Goal: Task Accomplishment & Management: Manage account settings

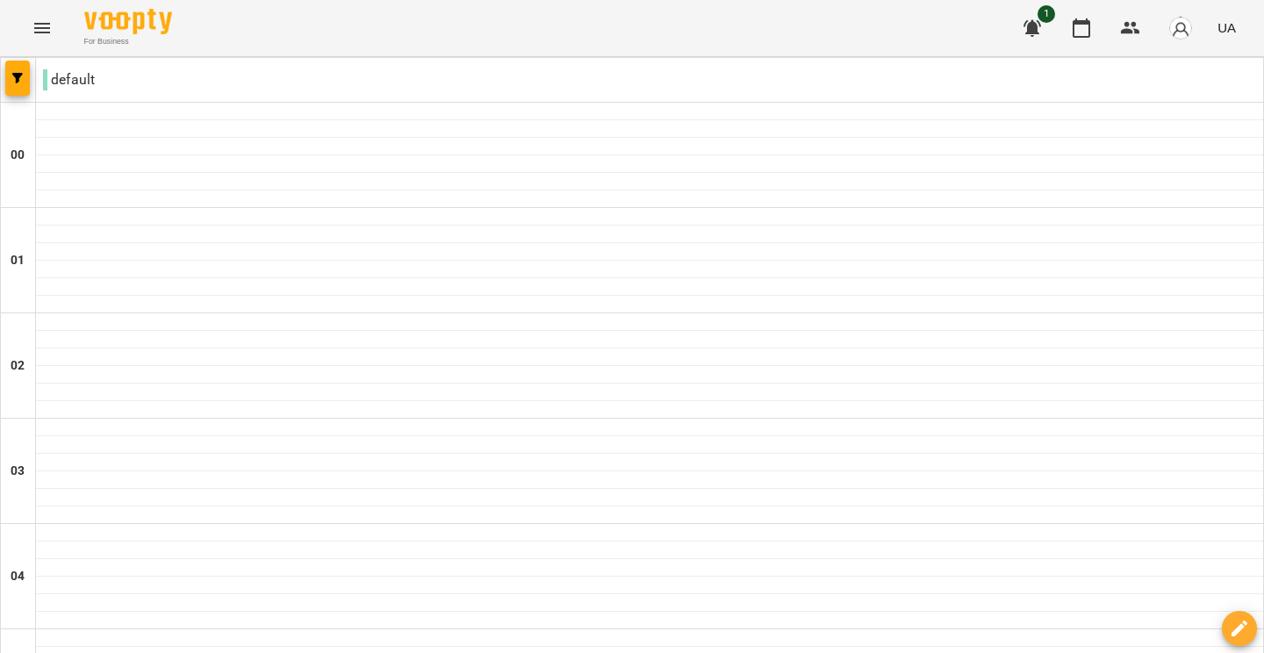
scroll to position [1989, 0]
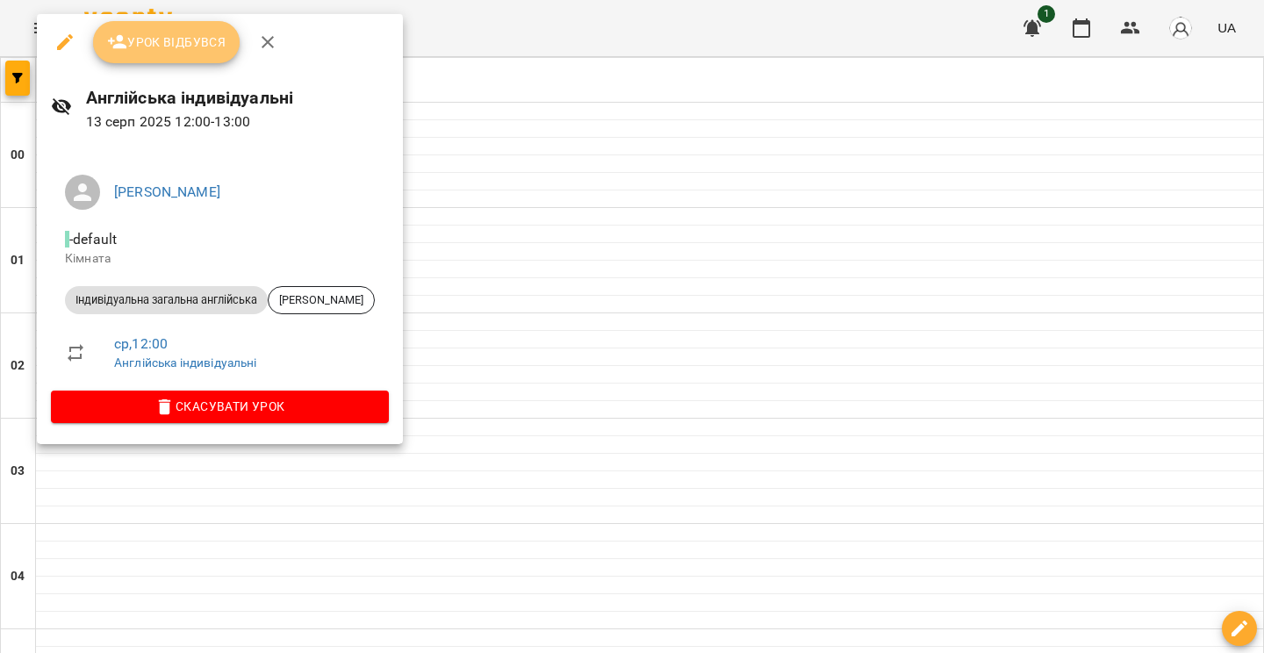
click at [198, 57] on button "Урок відбувся" at bounding box center [166, 42] width 147 height 42
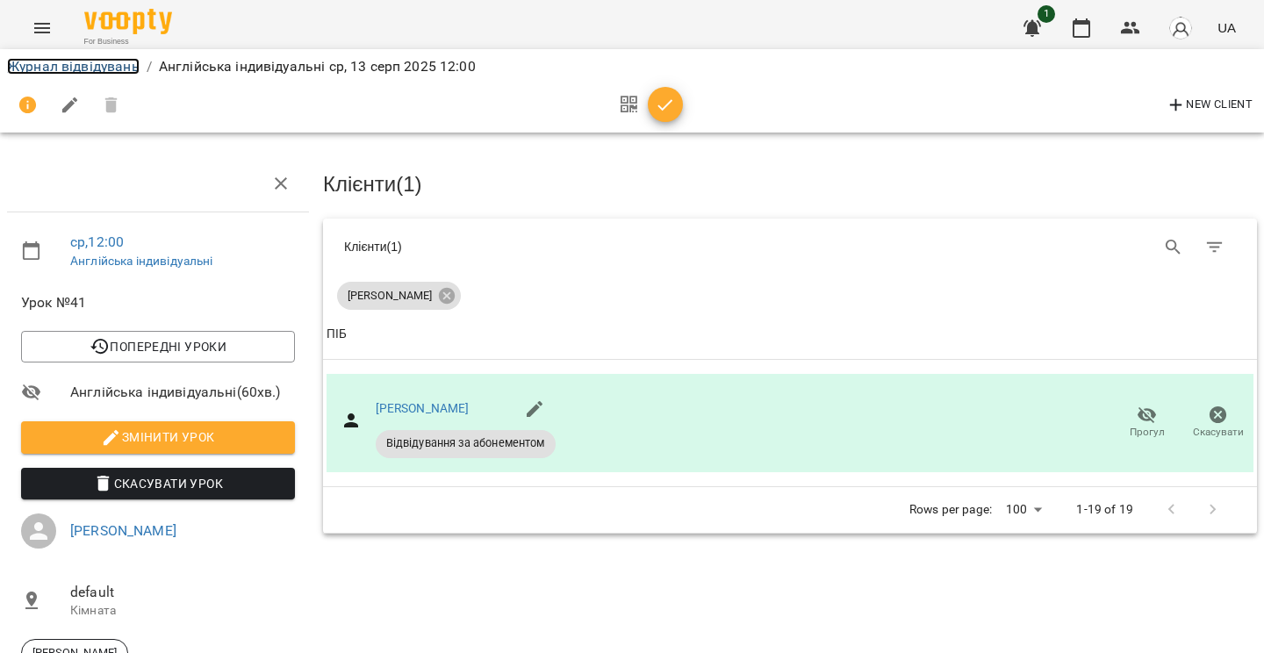
click at [84, 69] on link "Журнал відвідувань" at bounding box center [73, 66] width 133 height 17
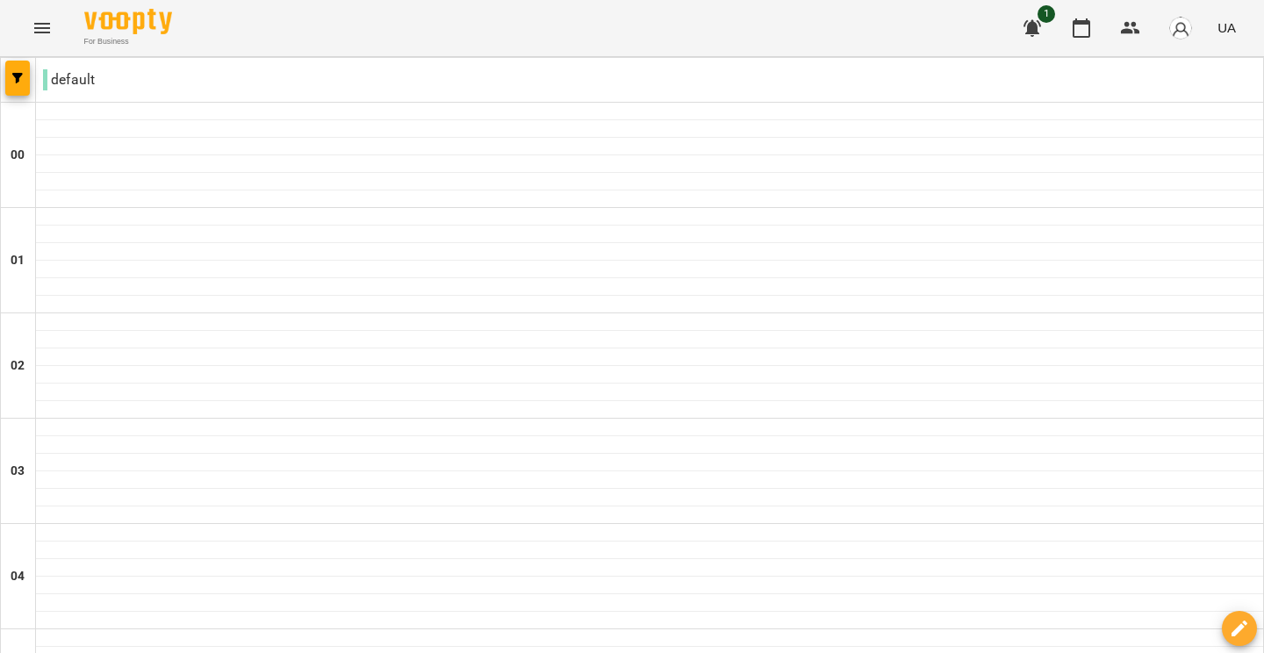
scroll to position [1844, 0]
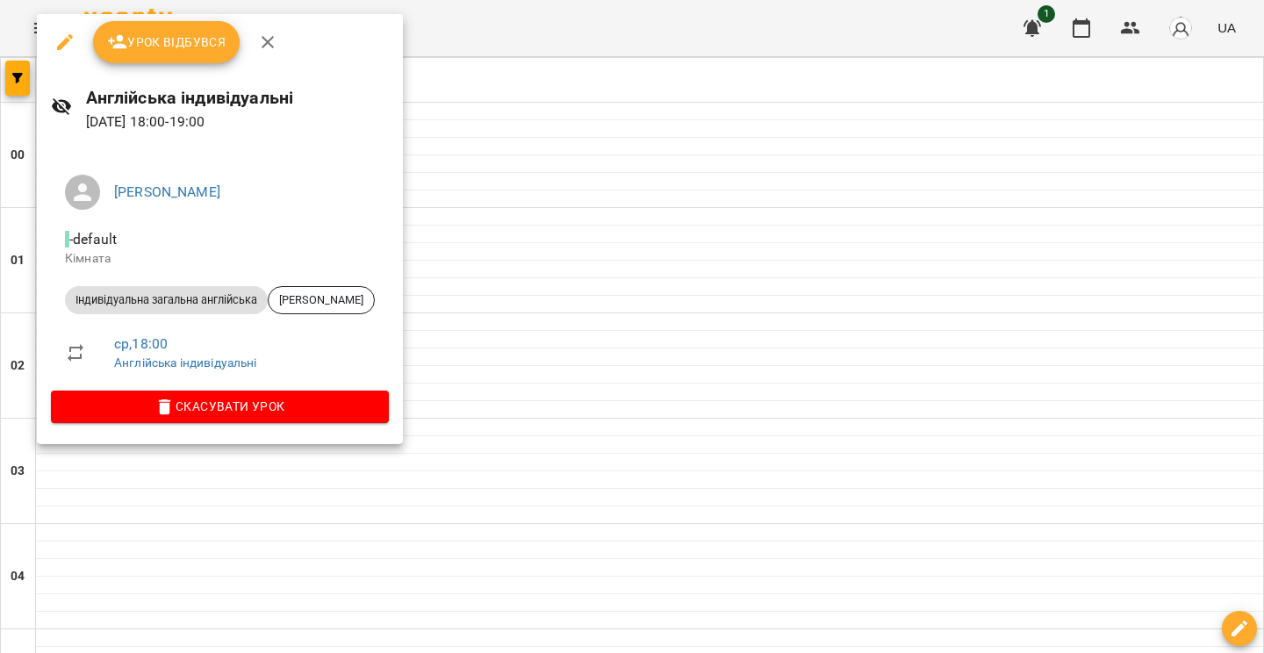
click at [182, 51] on span "Урок відбувся" at bounding box center [166, 42] width 119 height 21
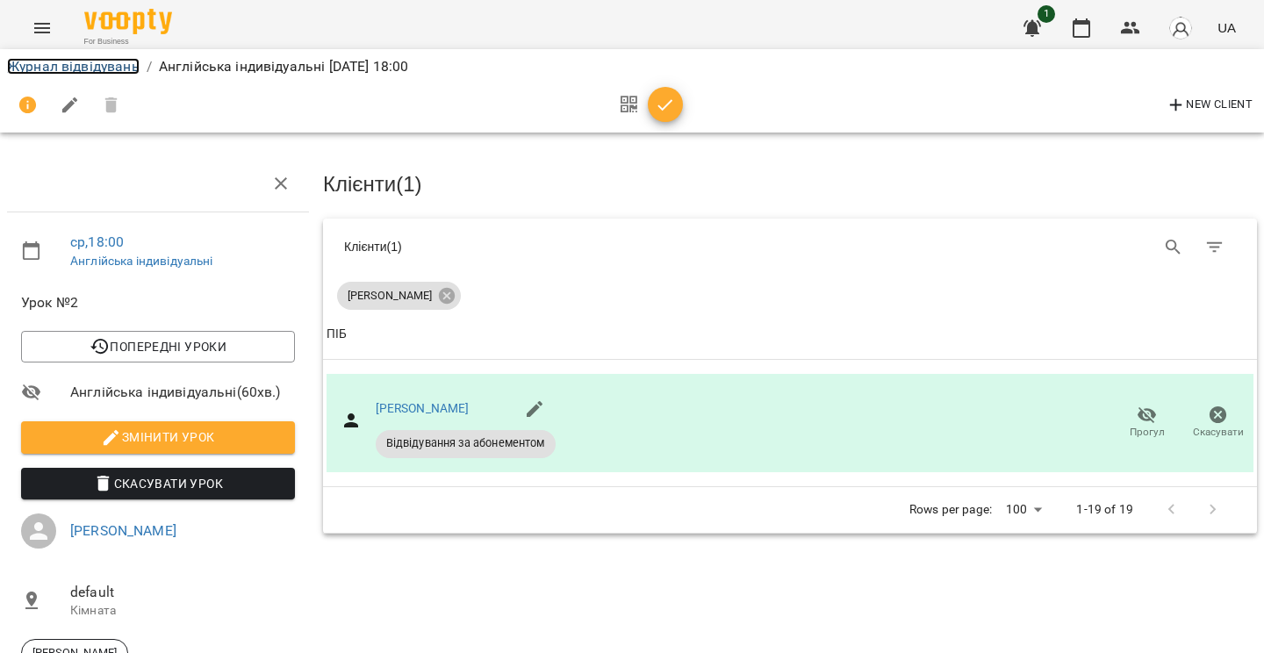
click at [105, 70] on link "Журнал відвідувань" at bounding box center [73, 66] width 133 height 17
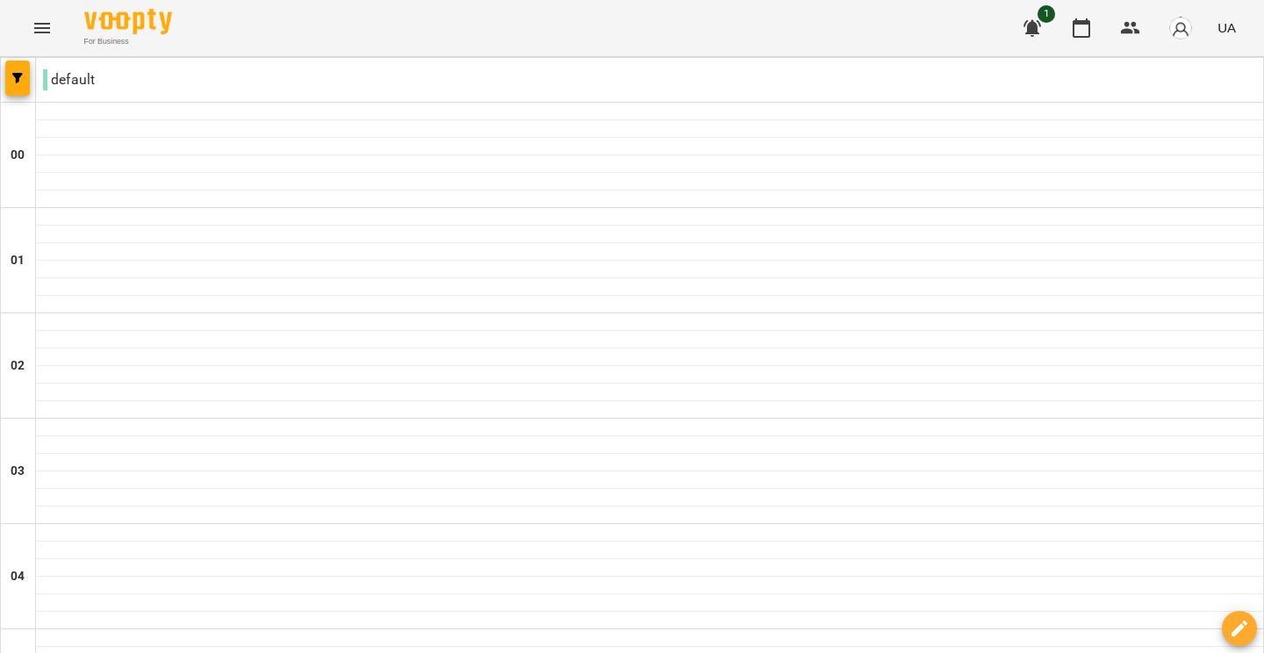
scroll to position [1081, 0]
